Goal: Use online tool/utility: Utilize a website feature to perform a specific function

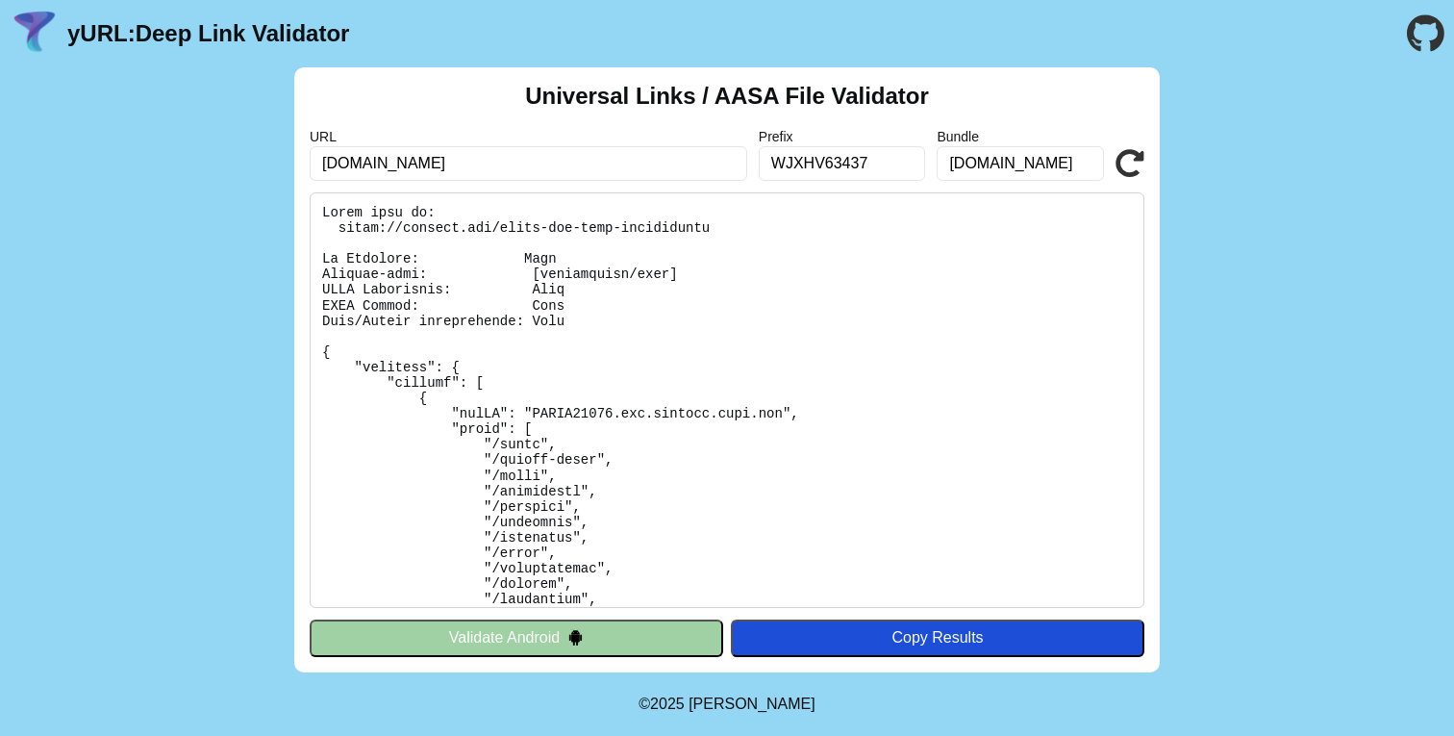
scroll to position [464, 0]
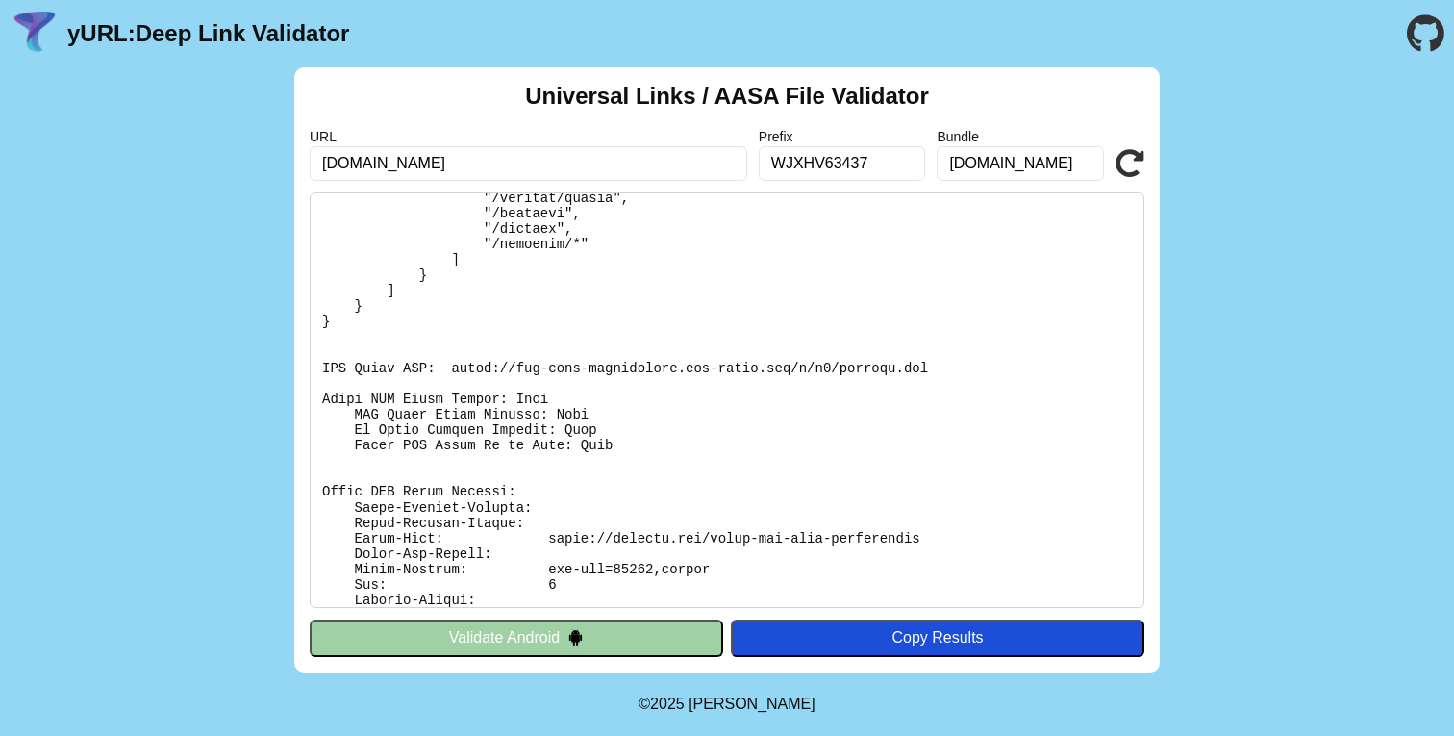
click at [1123, 169] on icon at bounding box center [1130, 163] width 29 height 29
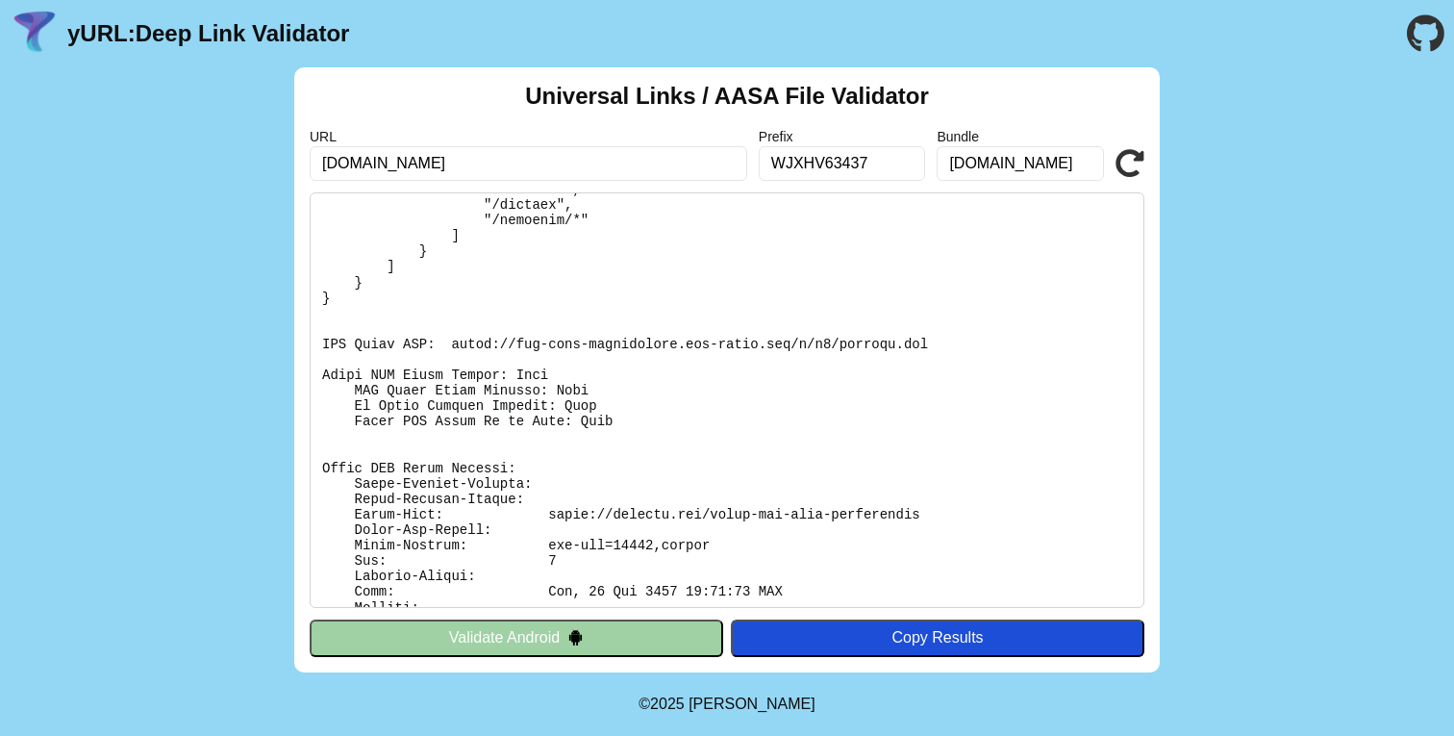
scroll to position [381, 0]
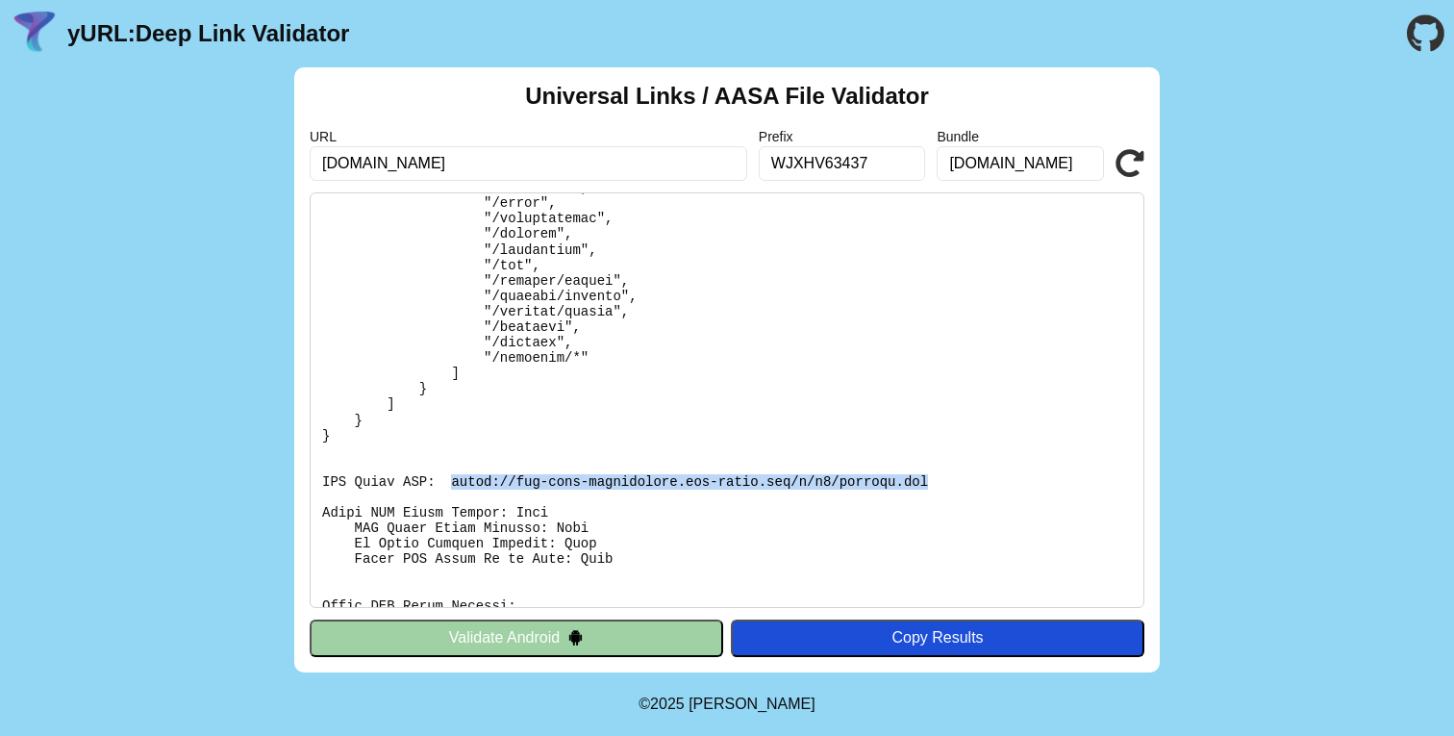
drag, startPoint x: 452, startPoint y: 481, endPoint x: 934, endPoint y: 481, distance: 481.8
click at [934, 481] on pre at bounding box center [727, 399] width 835 height 415
copy pre "[URL][DOMAIN_NAME][DOMAIN_NAME]"
